Goal: Check status: Check status

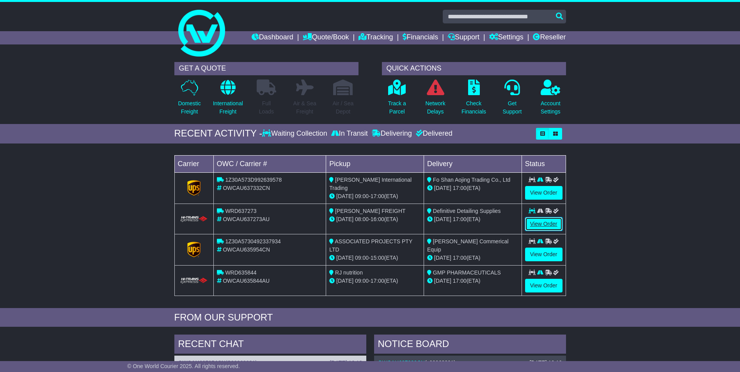
click at [534, 222] on link "View Order" at bounding box center [543, 224] width 37 height 14
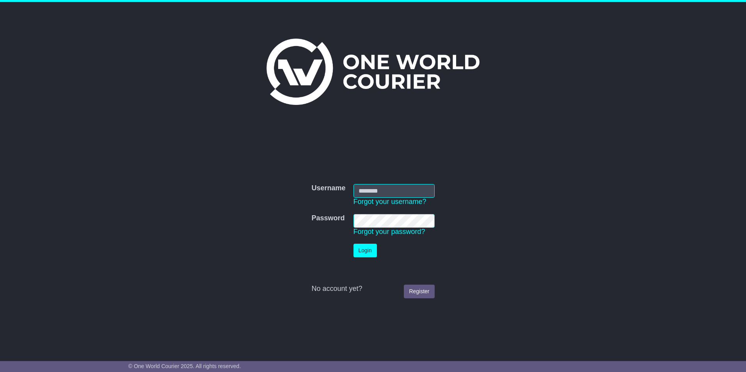
type input "**********"
click at [350, 256] on td "Login" at bounding box center [394, 250] width 89 height 21
click at [357, 254] on button "Login" at bounding box center [364, 251] width 23 height 14
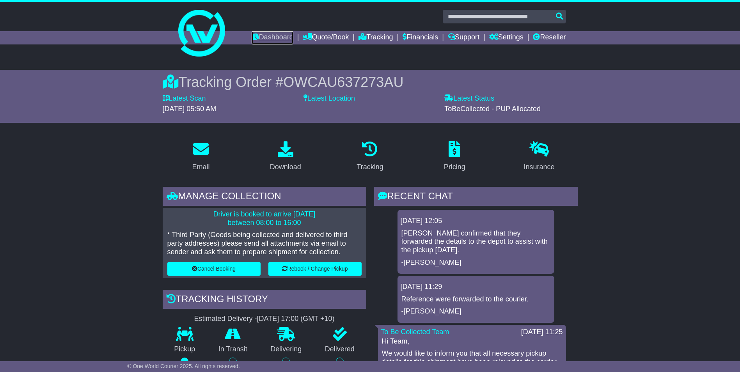
click at [265, 40] on link "Dashboard" at bounding box center [273, 37] width 42 height 13
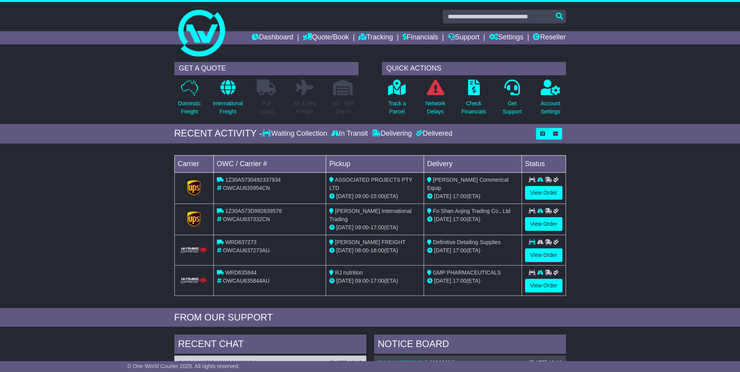
click at [541, 245] on div at bounding box center [543, 242] width 37 height 8
click at [541, 250] on link "View Order" at bounding box center [543, 256] width 37 height 14
